Goal: Transaction & Acquisition: Purchase product/service

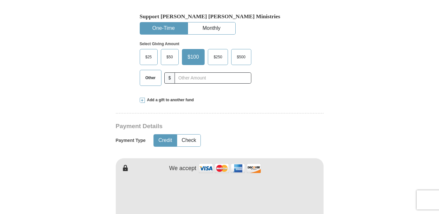
scroll to position [202, 0]
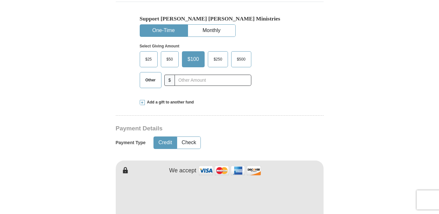
click at [147, 81] on span "Other" at bounding box center [150, 80] width 17 height 10
click at [0, 0] on input "Other" at bounding box center [0, 0] width 0 height 0
click at [142, 103] on span at bounding box center [142, 102] width 5 height 5
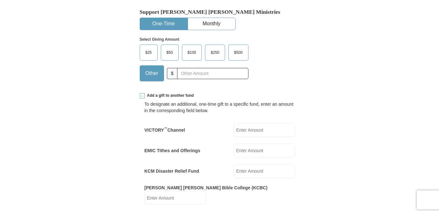
scroll to position [208, 0]
click at [170, 54] on span "$50" at bounding box center [169, 53] width 13 height 10
click at [0, 0] on input "$50" at bounding box center [0, 0] width 0 height 0
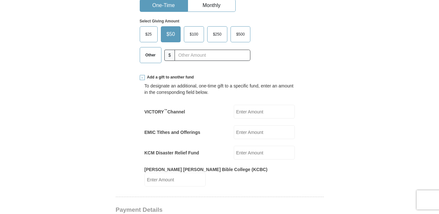
scroll to position [232, 0]
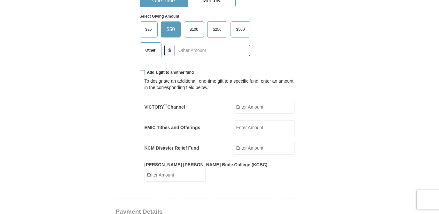
click at [247, 107] on input "VICTORY ™ Channel" at bounding box center [264, 107] width 61 height 14
type input "50.00"
click at [252, 148] on input "KCM Disaster Relief Fund" at bounding box center [264, 148] width 61 height 14
type input "50.00"
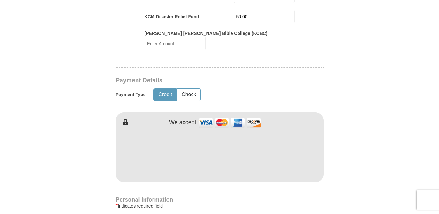
scroll to position [365, 0]
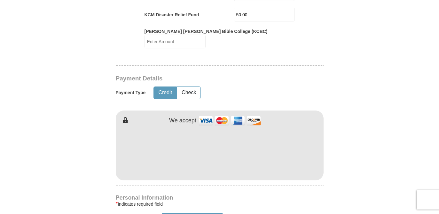
type input "[PERSON_NAME]"
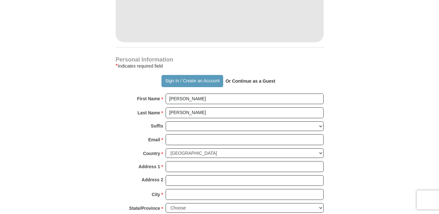
scroll to position [510, 0]
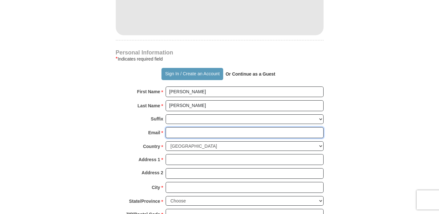
click at [171, 127] on input "Email *" at bounding box center [245, 132] width 158 height 11
type input "[EMAIL_ADDRESS][DOMAIN_NAME]"
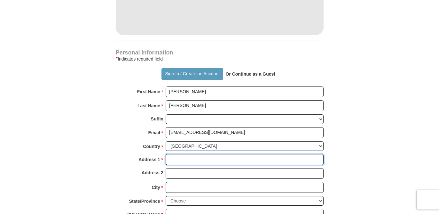
type input "[STREET_ADDRESS]"
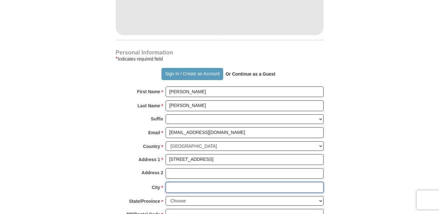
type input "Branson"
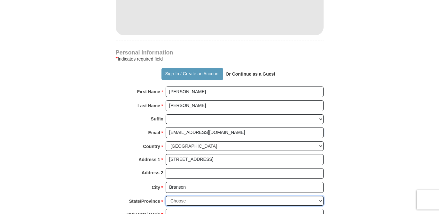
select select "MO"
type input "65616"
type input "9702153145"
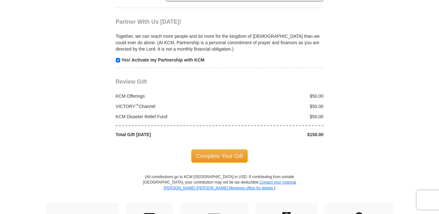
scroll to position [749, 0]
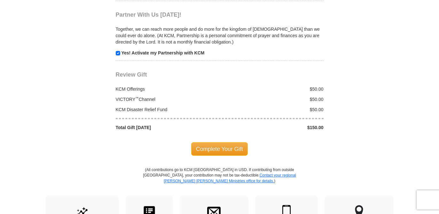
click at [233, 142] on span "Complete Your Gift" at bounding box center [219, 148] width 57 height 13
